Goal: Task Accomplishment & Management: Complete application form

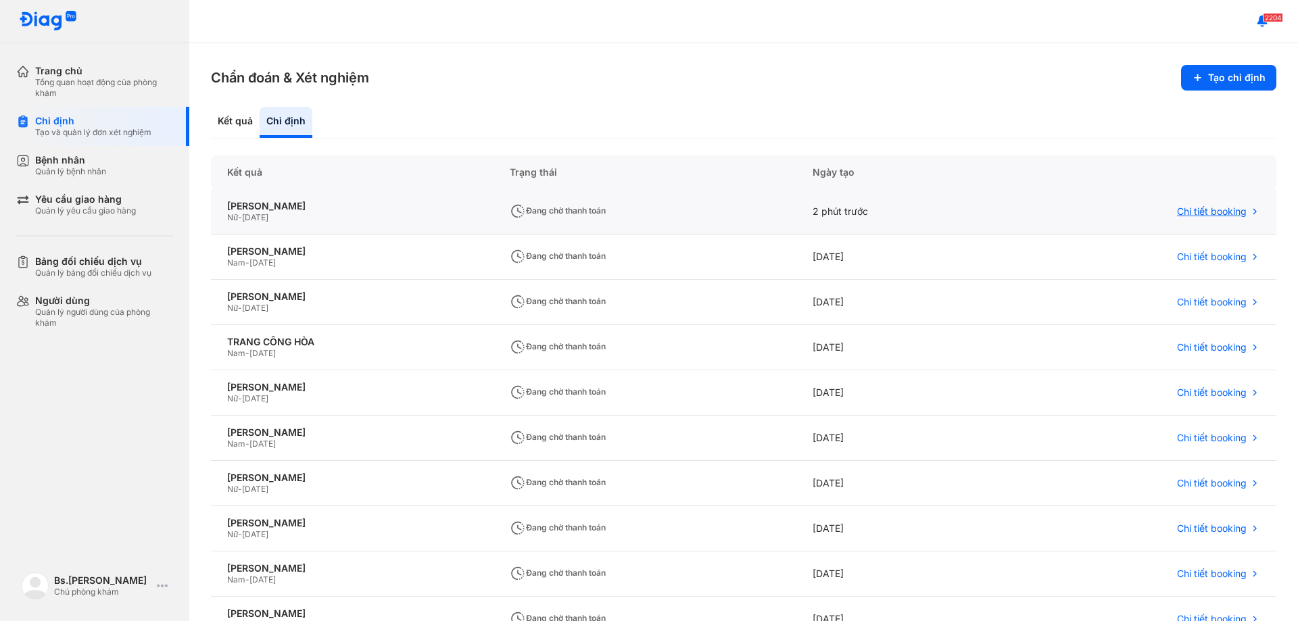
click at [1193, 210] on span "Chi tiết booking" at bounding box center [1212, 212] width 70 height 12
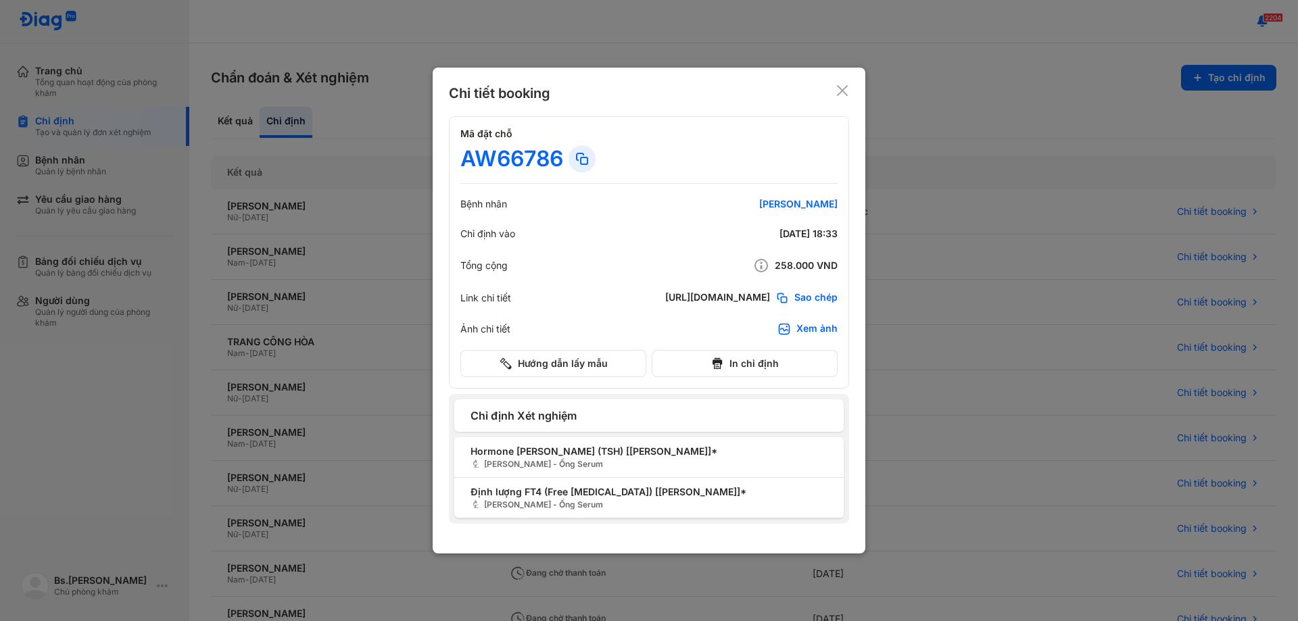
click at [596, 406] on div "Chỉ định Xét nghiệm" at bounding box center [648, 416] width 389 height 32
click at [840, 87] on icon at bounding box center [843, 91] width 14 height 14
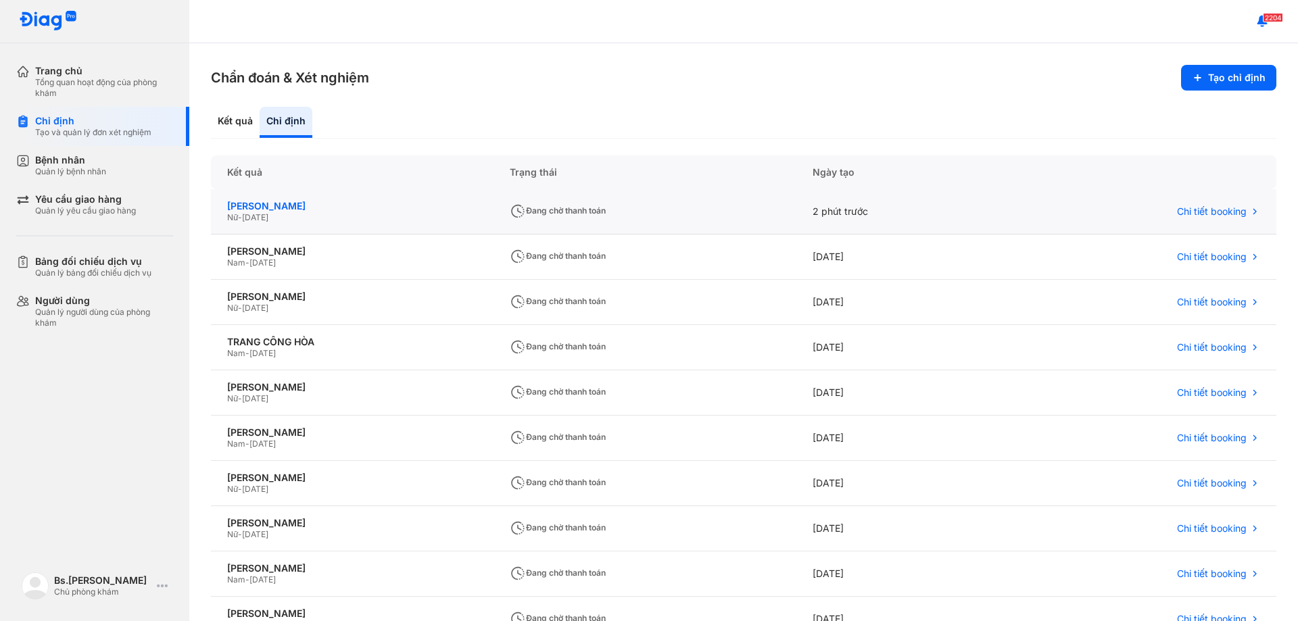
click at [477, 208] on div "TRƯƠNG THỊ NGỌC HƯƠNG" at bounding box center [352, 206] width 250 height 12
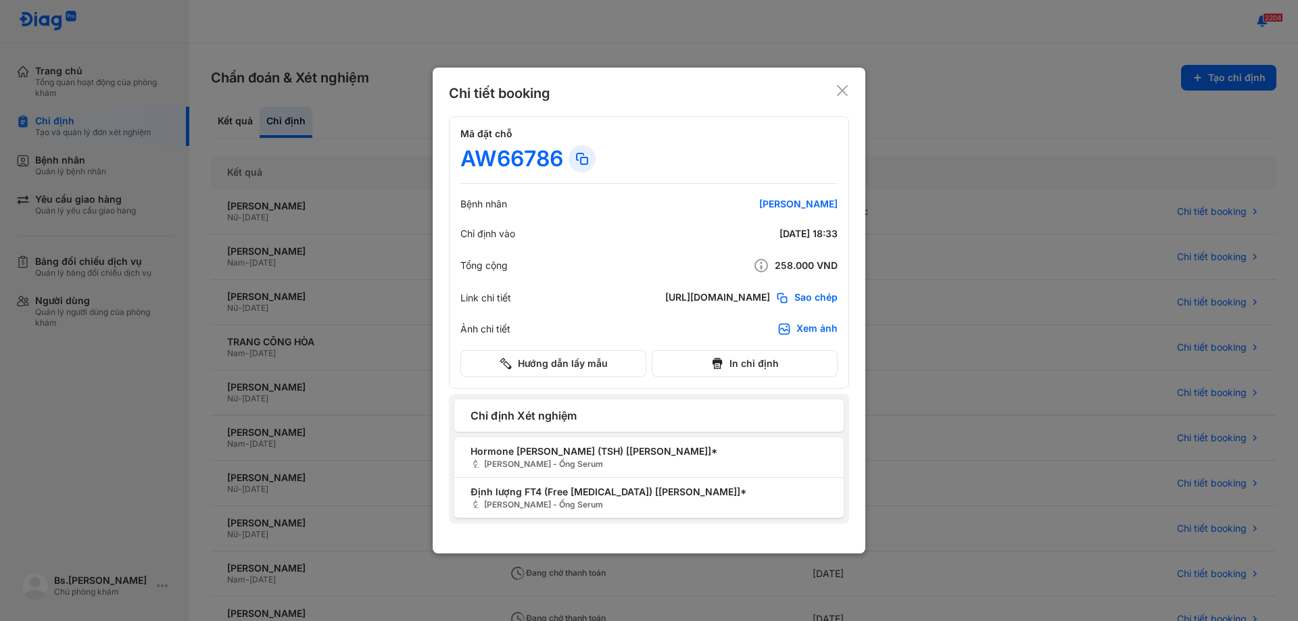
click at [839, 88] on use at bounding box center [842, 90] width 11 height 11
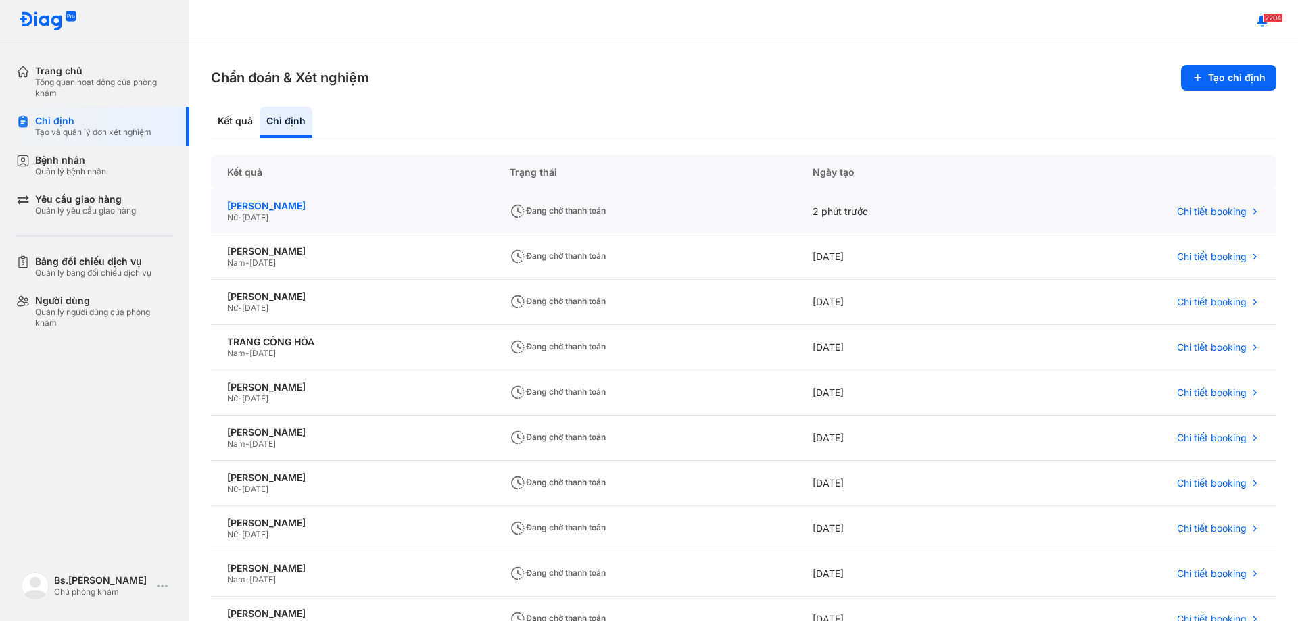
click at [276, 207] on div "TRƯƠNG THỊ NGỌC HƯƠNG" at bounding box center [352, 206] width 250 height 12
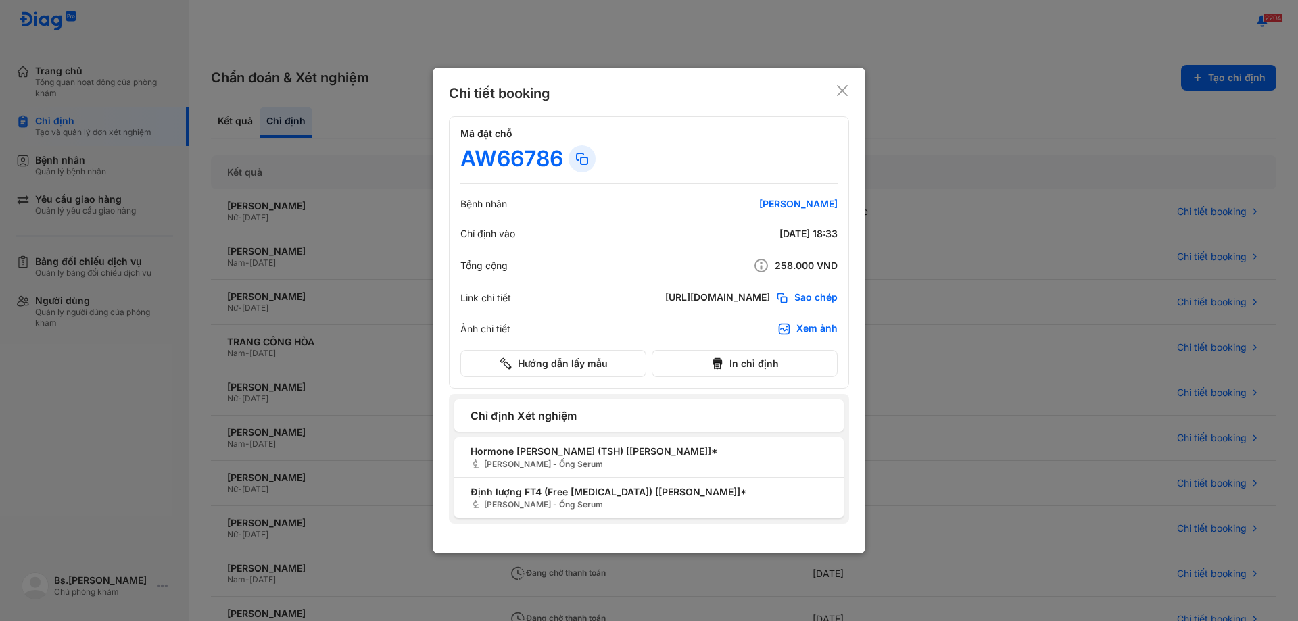
click at [811, 330] on div "Xem ảnh" at bounding box center [816, 329] width 41 height 14
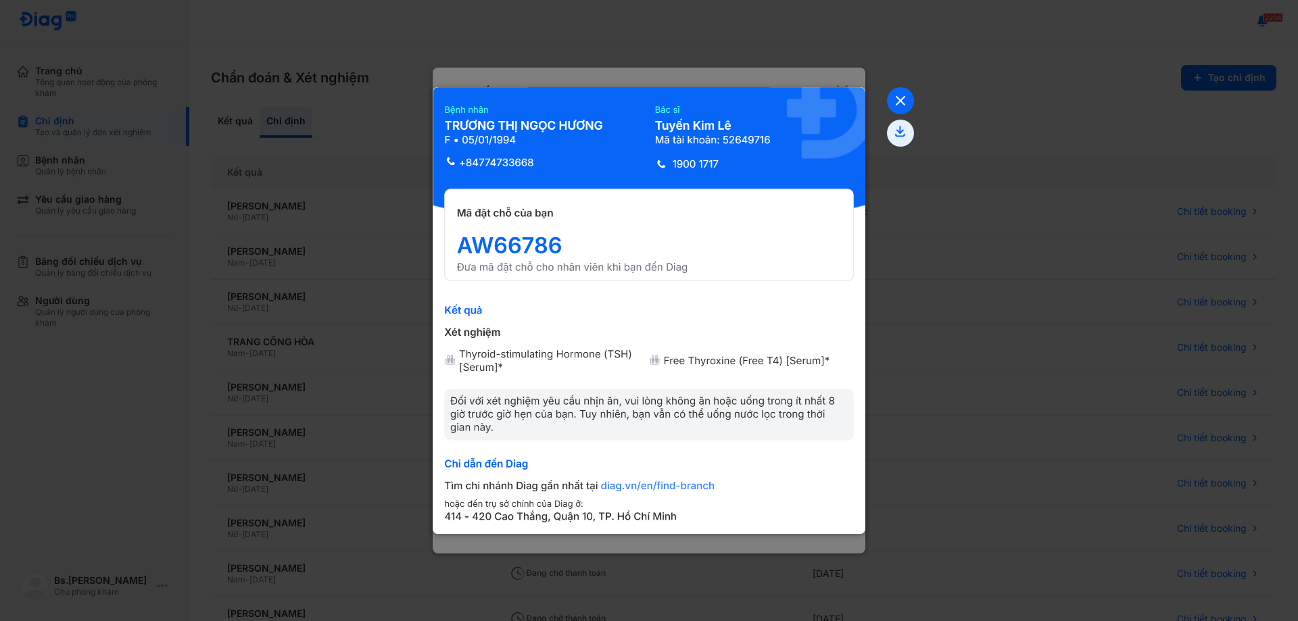
click at [896, 96] on icon at bounding box center [900, 100] width 27 height 27
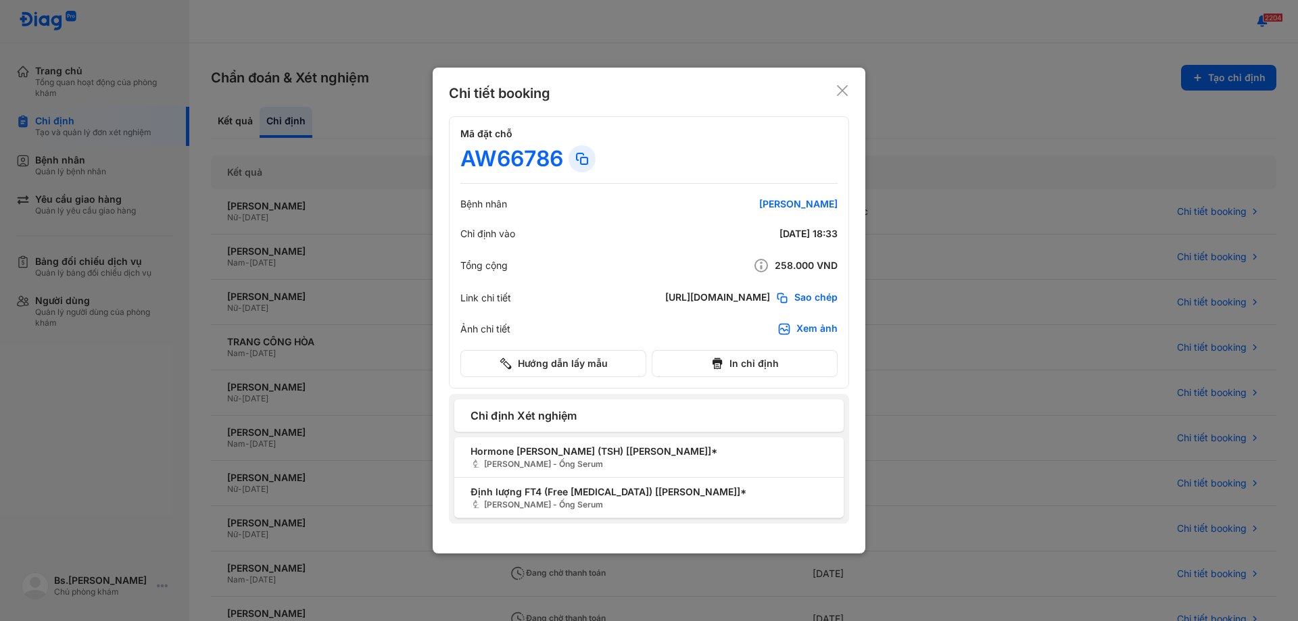
click at [704, 420] on span "Chỉ định Xét nghiệm" at bounding box center [649, 416] width 357 height 16
click at [842, 84] on icon at bounding box center [843, 91] width 14 height 14
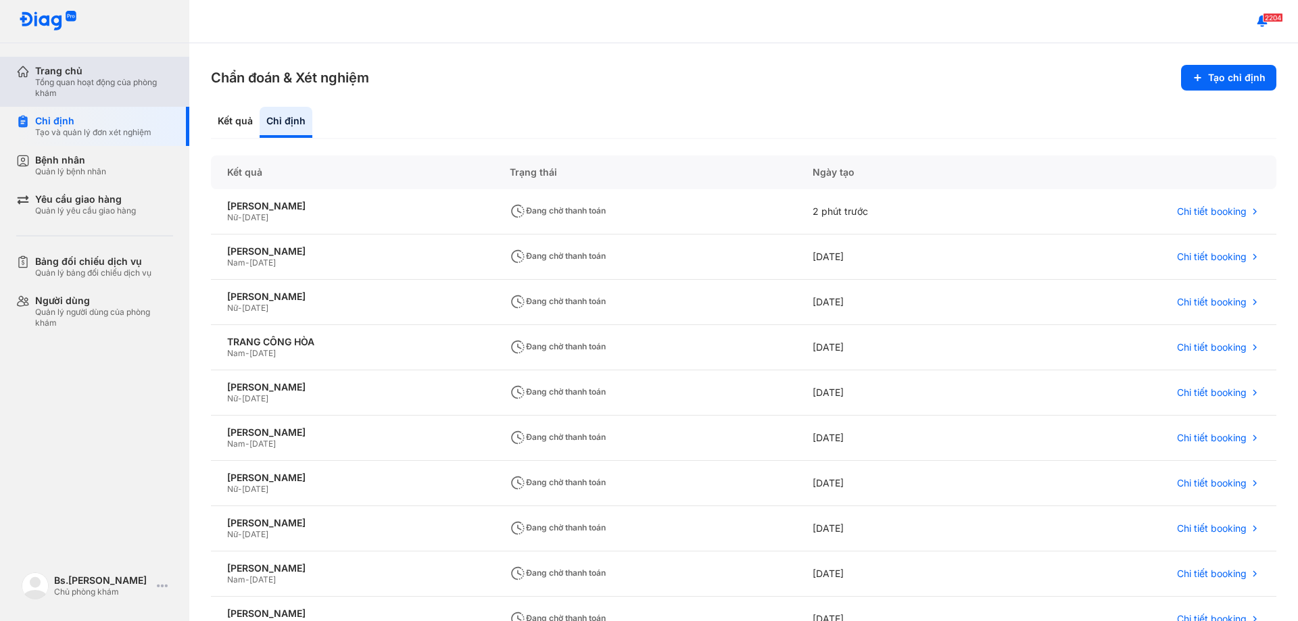
click at [122, 72] on div "Trang chủ" at bounding box center [104, 71] width 138 height 12
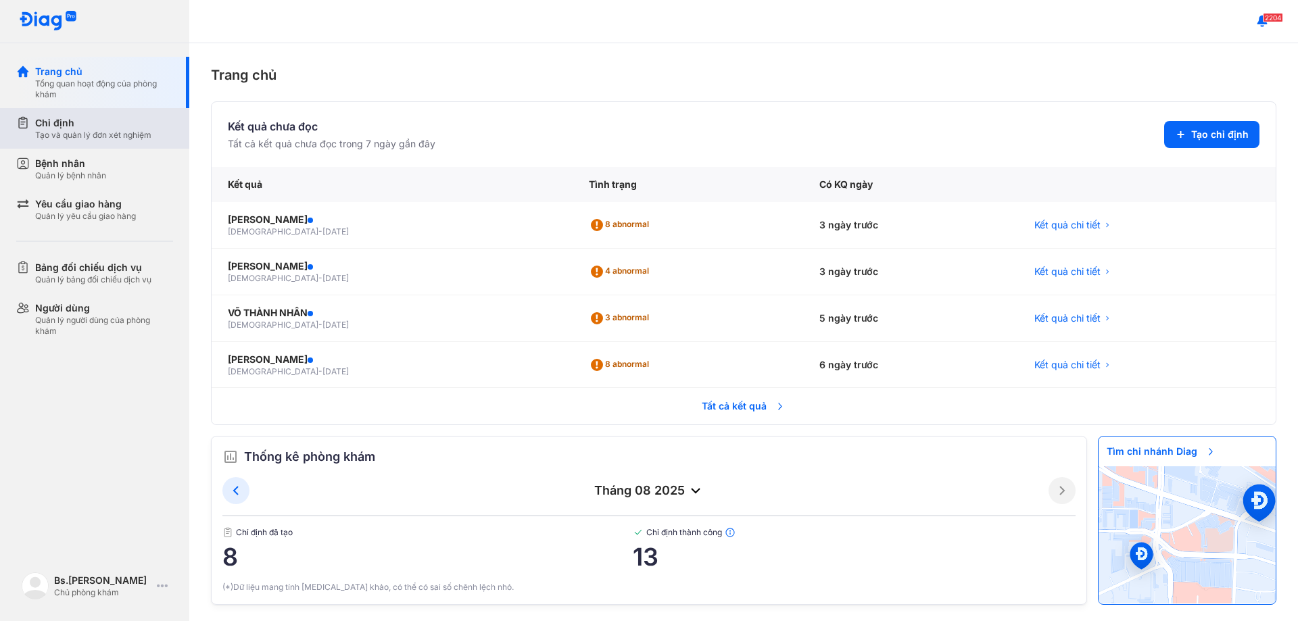
click at [118, 129] on div "Chỉ định" at bounding box center [93, 123] width 116 height 14
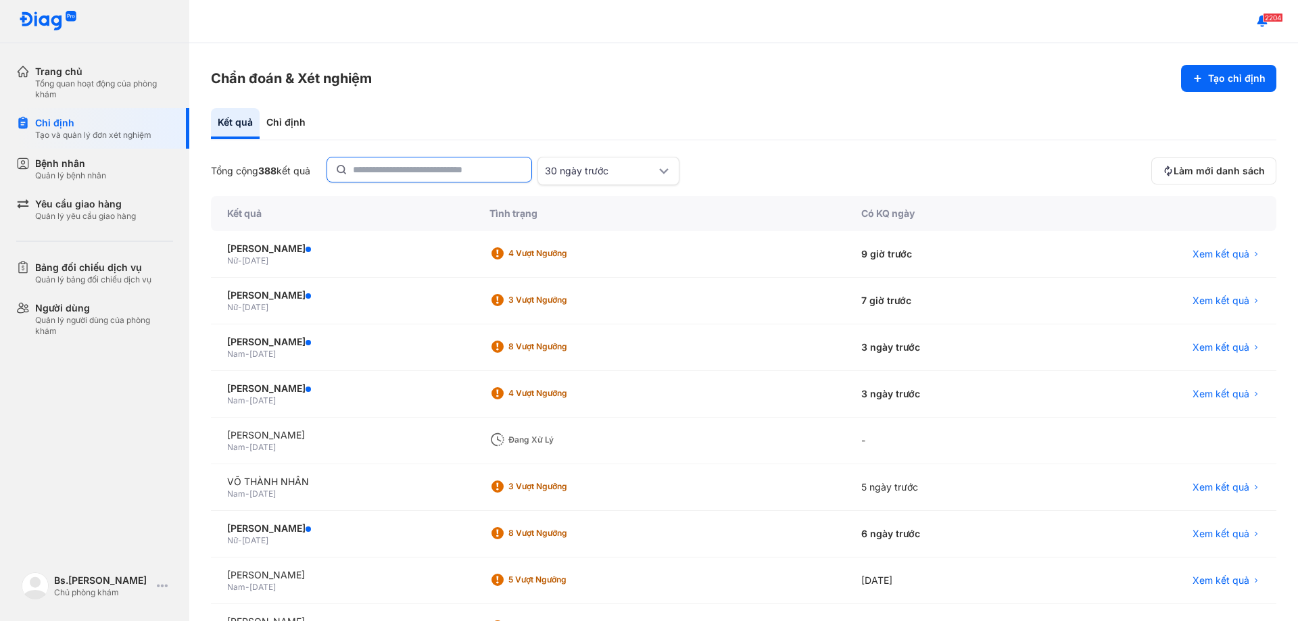
click at [374, 178] on input "text" at bounding box center [438, 170] width 170 height 24
click at [300, 126] on div "Chỉ định" at bounding box center [286, 123] width 53 height 31
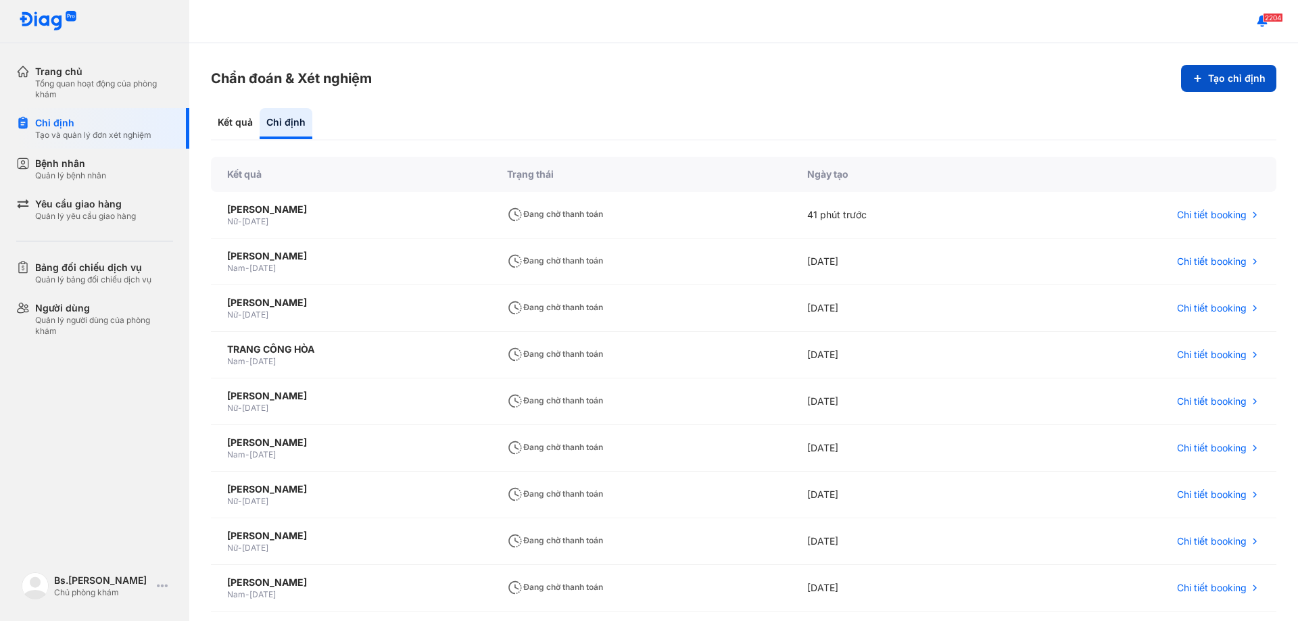
click at [1228, 72] on button "Tạo chỉ định" at bounding box center [1228, 78] width 95 height 27
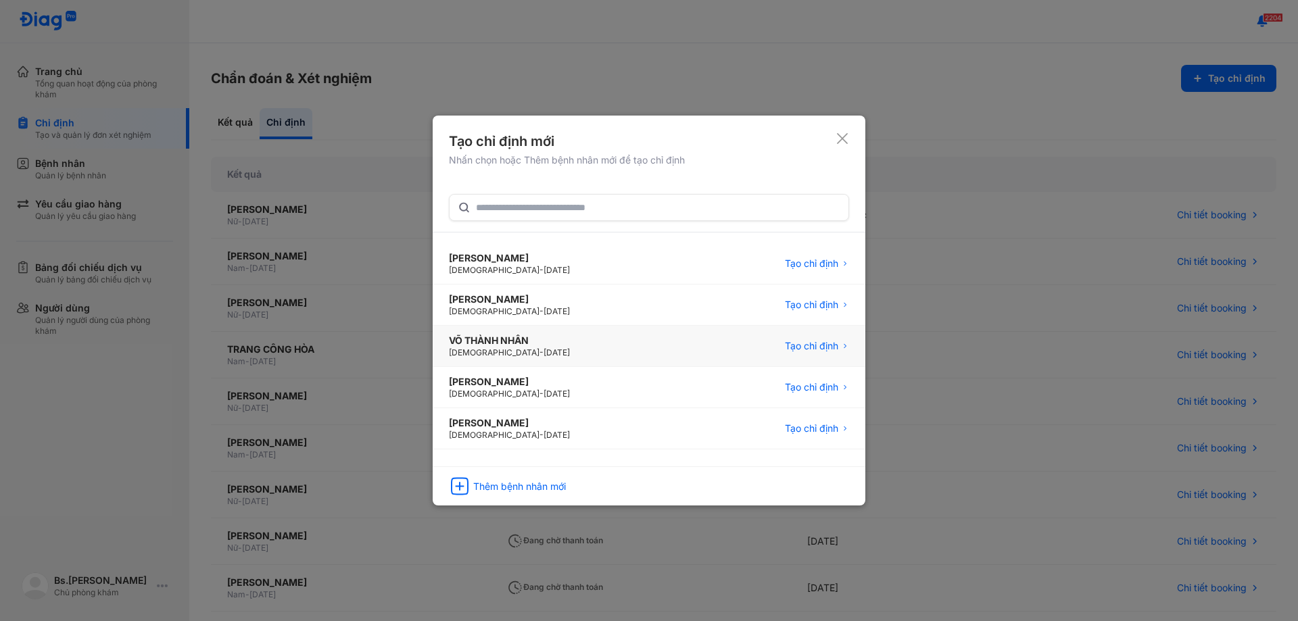
click at [535, 341] on div "VÕ THÀNH NHÂN Male - 01/01/1986 Tạo chỉ định" at bounding box center [649, 346] width 433 height 41
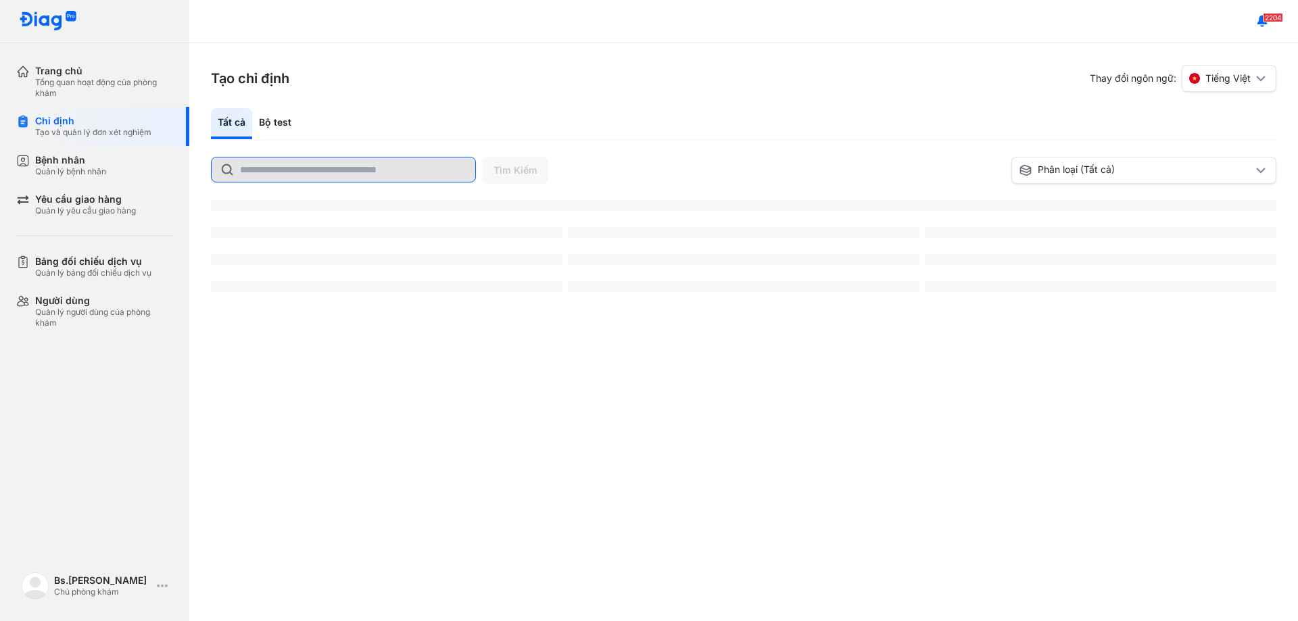
click at [268, 170] on input "text" at bounding box center [353, 170] width 227 height 24
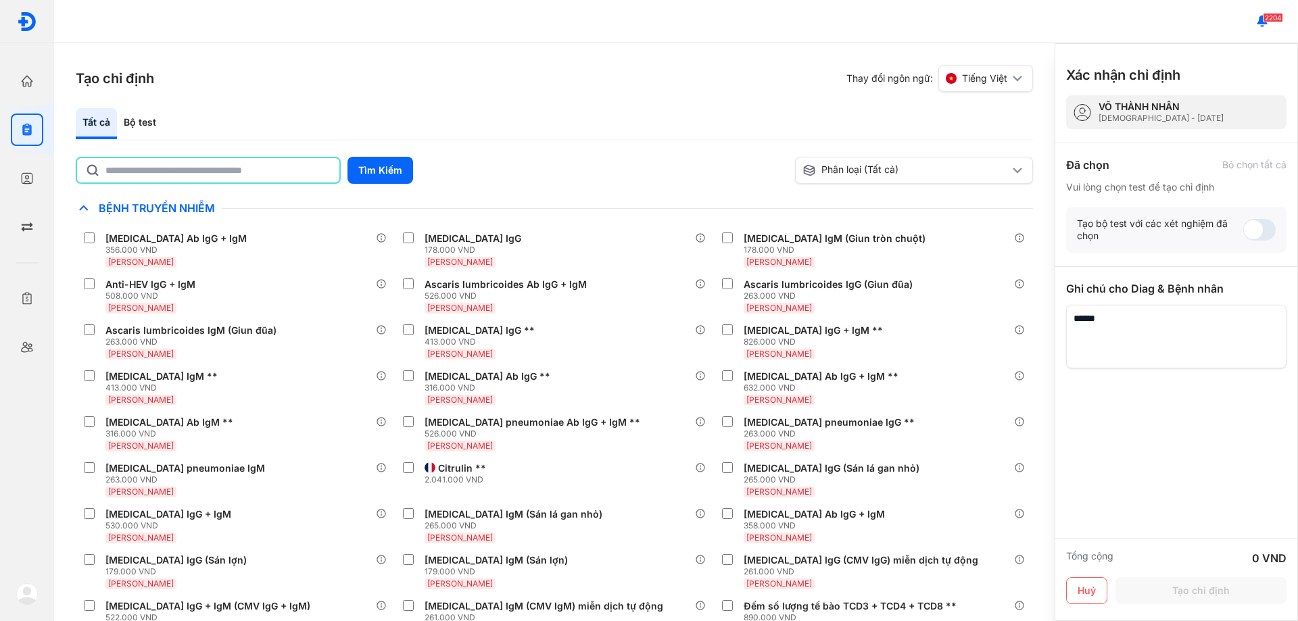
click at [265, 164] on input "text" at bounding box center [218, 170] width 226 height 24
type input "***"
click at [364, 170] on button "Tìm Kiếm" at bounding box center [380, 170] width 66 height 27
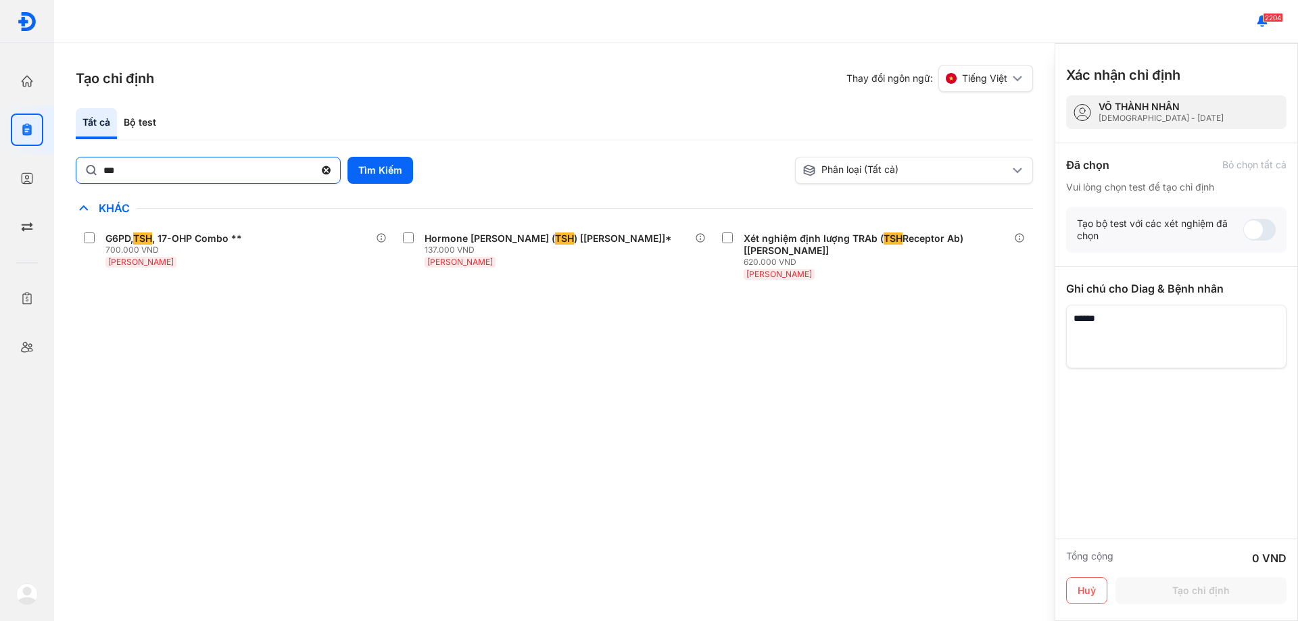
click at [327, 166] on use at bounding box center [326, 170] width 9 height 9
click at [314, 166] on input "***" at bounding box center [208, 170] width 211 height 24
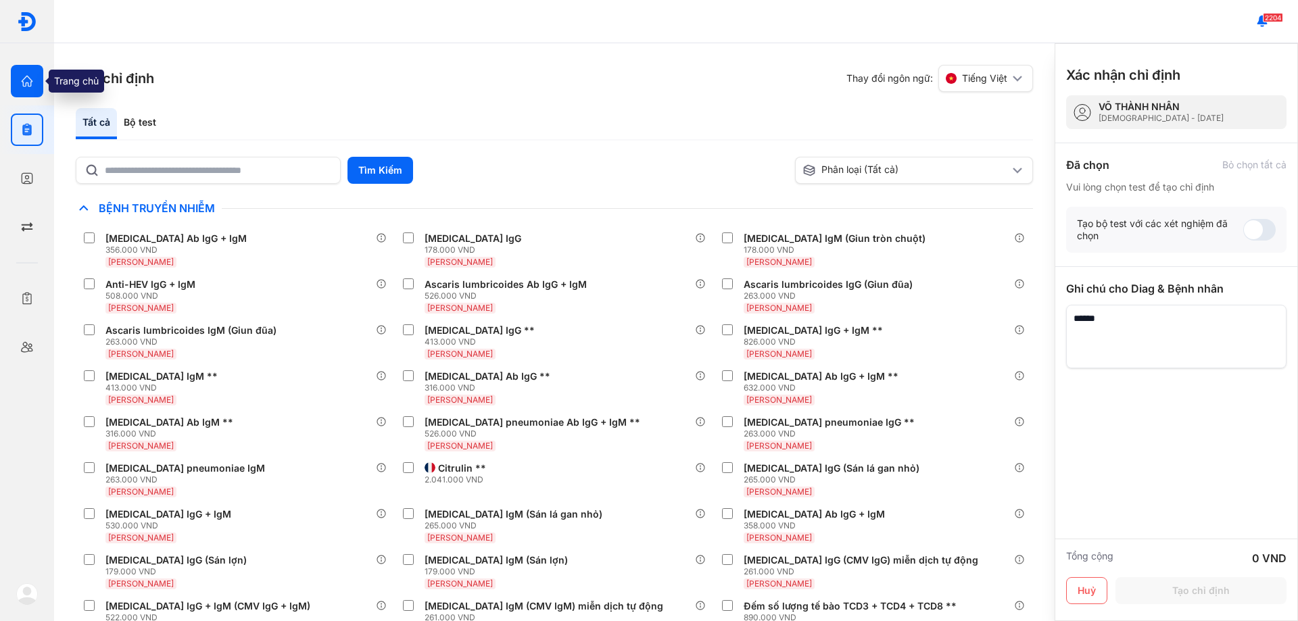
click at [30, 70] on div at bounding box center [27, 81] width 32 height 32
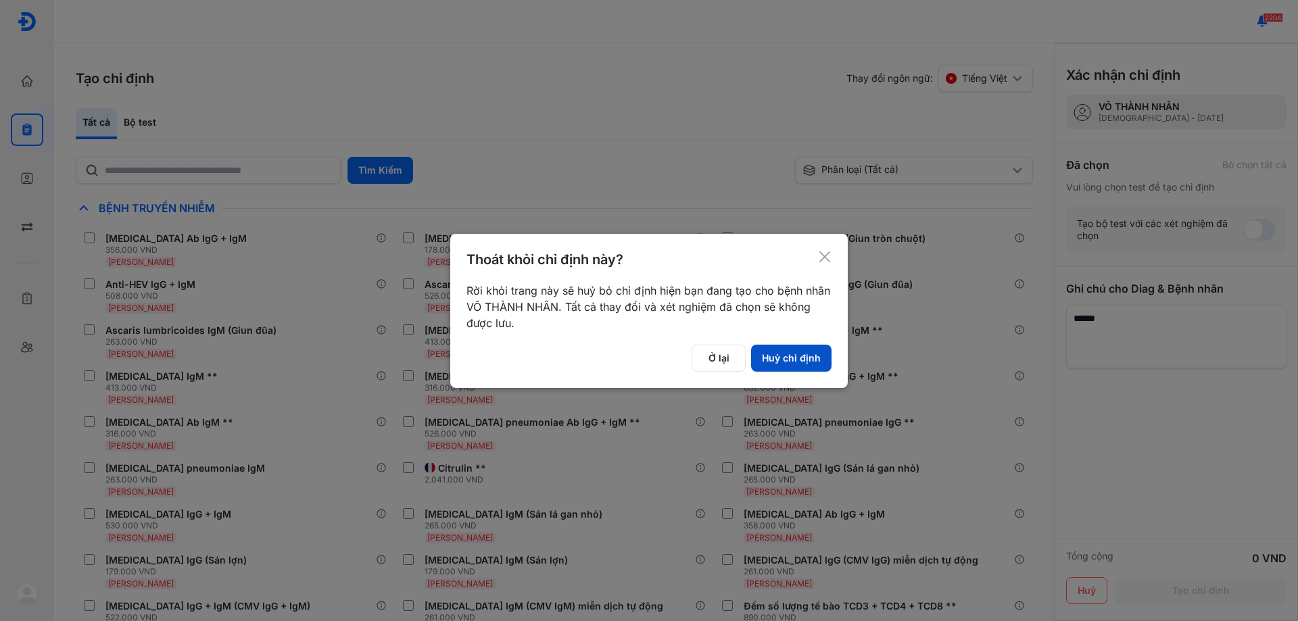
click at [765, 365] on button "Huỷ chỉ định" at bounding box center [791, 358] width 80 height 27
